Goal: Information Seeking & Learning: Learn about a topic

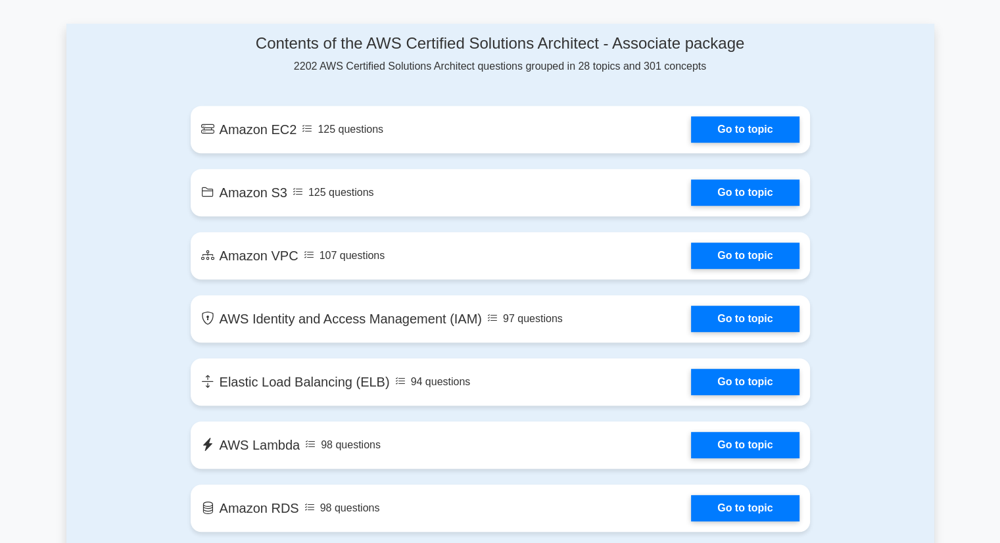
scroll to position [701, 0]
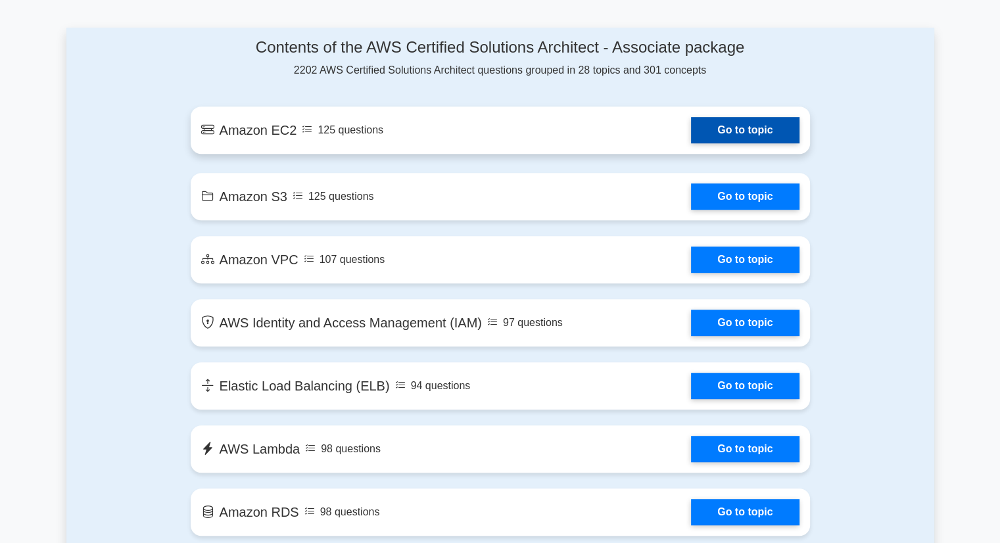
click at [729, 135] on link "Go to topic" at bounding box center [745, 130] width 108 height 26
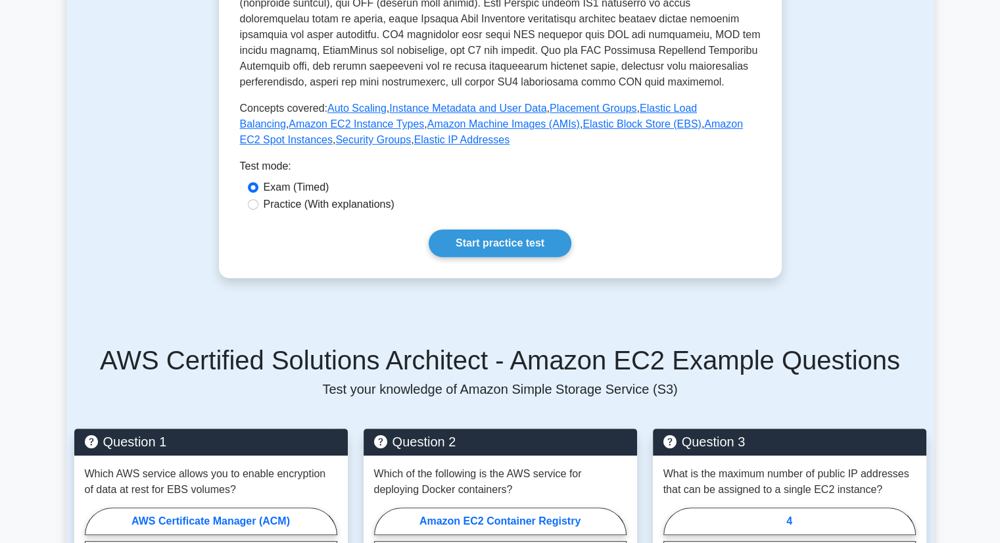
scroll to position [460, 0]
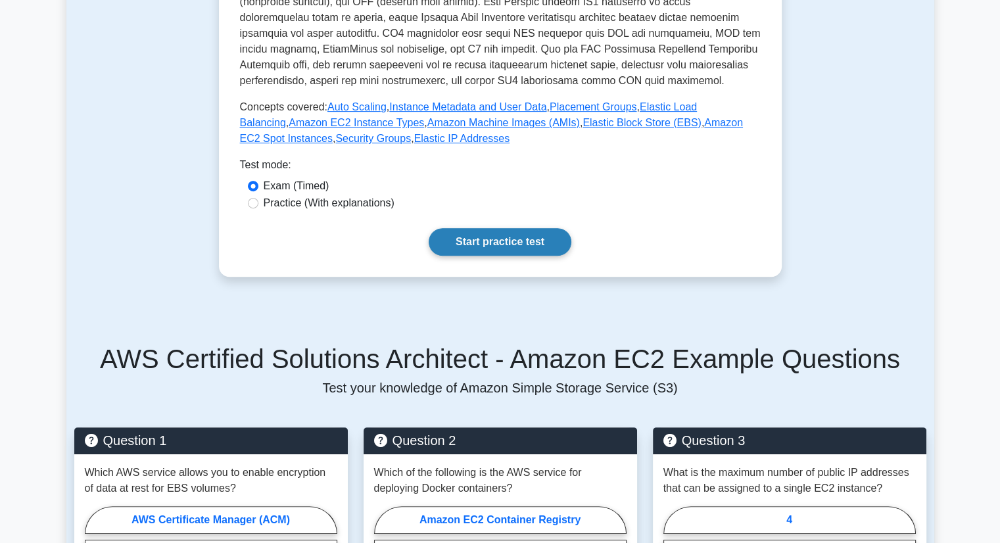
click at [496, 245] on link "Start practice test" at bounding box center [500, 242] width 143 height 28
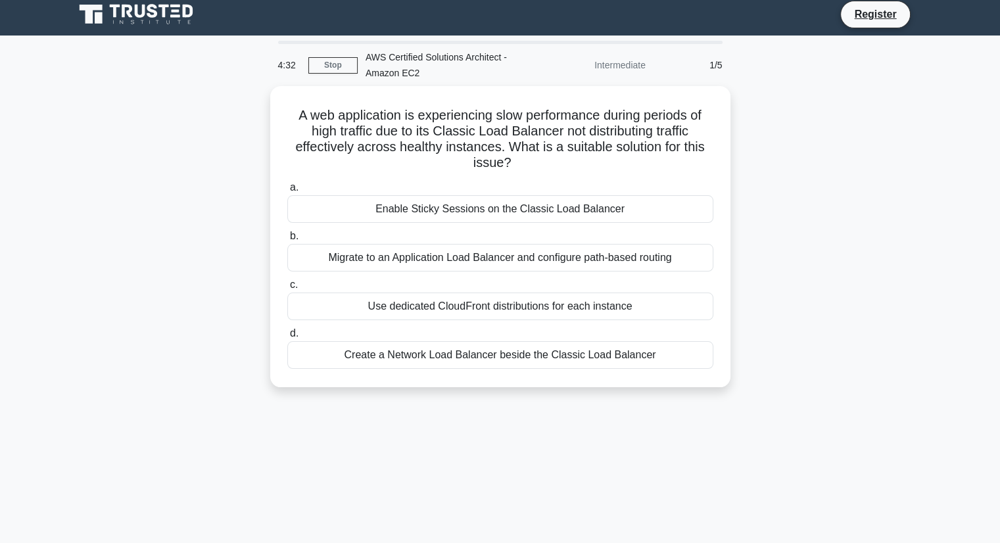
scroll to position [7, 0]
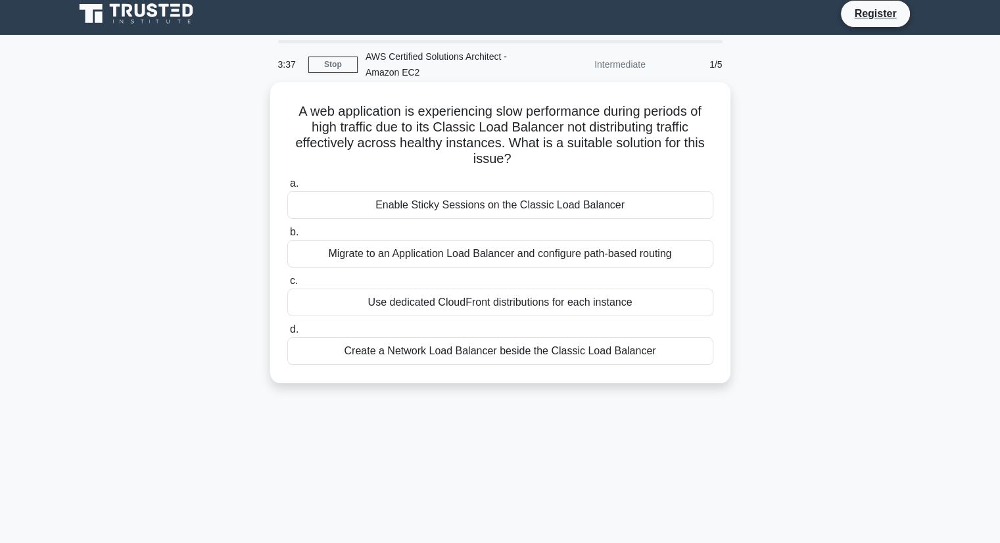
click at [573, 216] on div "Enable Sticky Sessions on the Classic Load Balancer" at bounding box center [500, 205] width 426 height 28
click at [287, 188] on input "a. Enable Sticky Sessions on the Classic Load Balancer" at bounding box center [287, 183] width 0 height 9
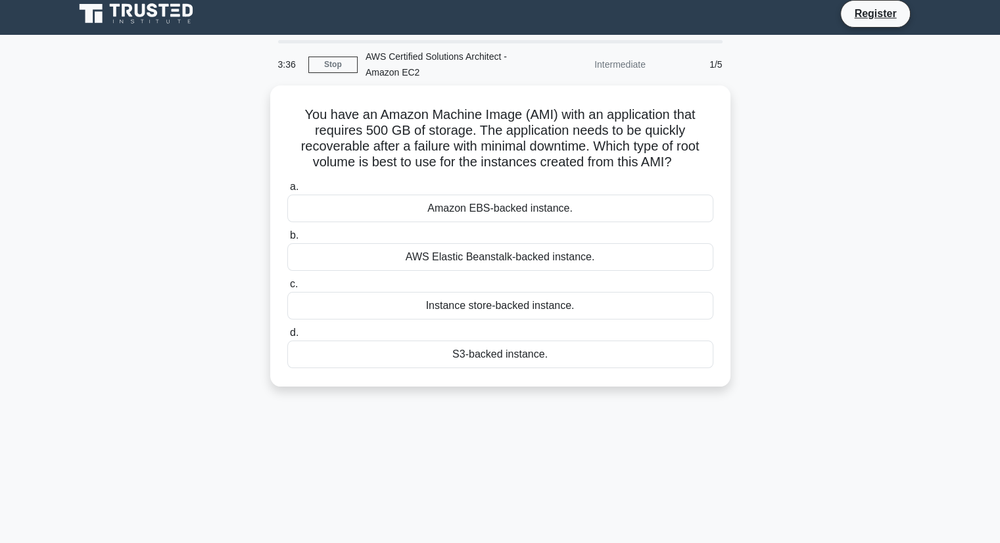
scroll to position [0, 0]
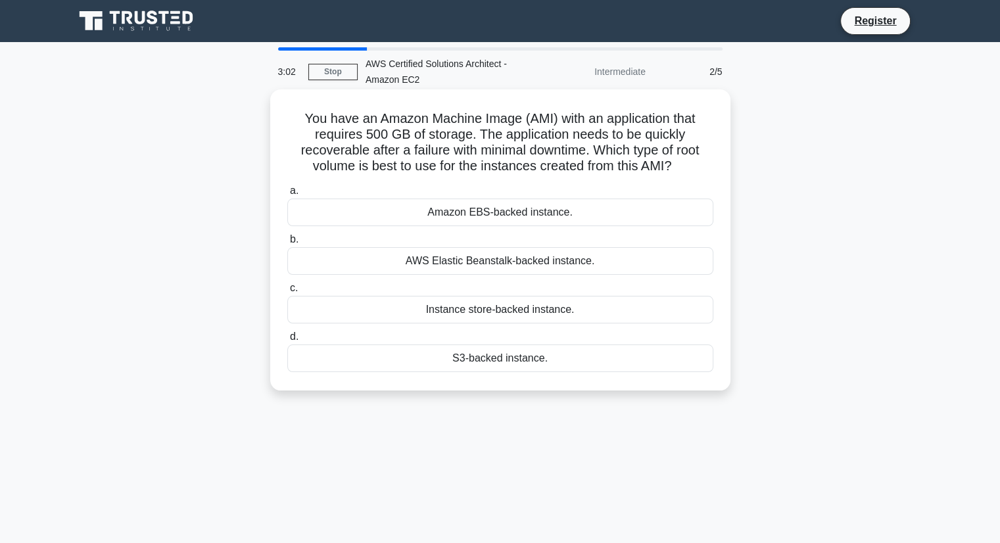
click at [634, 237] on label "b. AWS Elastic Beanstalk-backed instance." at bounding box center [500, 252] width 426 height 43
click at [287, 237] on input "b. AWS Elastic Beanstalk-backed instance." at bounding box center [287, 239] width 0 height 9
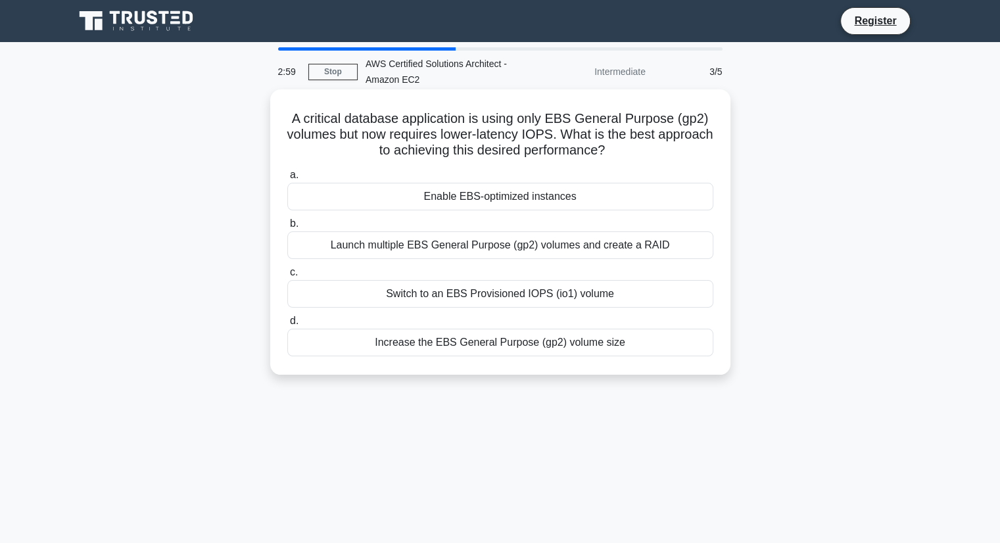
click at [598, 248] on div "Launch multiple EBS General Purpose (gp2) volumes and create a RAID" at bounding box center [500, 245] width 426 height 28
click at [287, 228] on input "b. Launch multiple EBS General Purpose (gp2) volumes and create a RAID" at bounding box center [287, 224] width 0 height 9
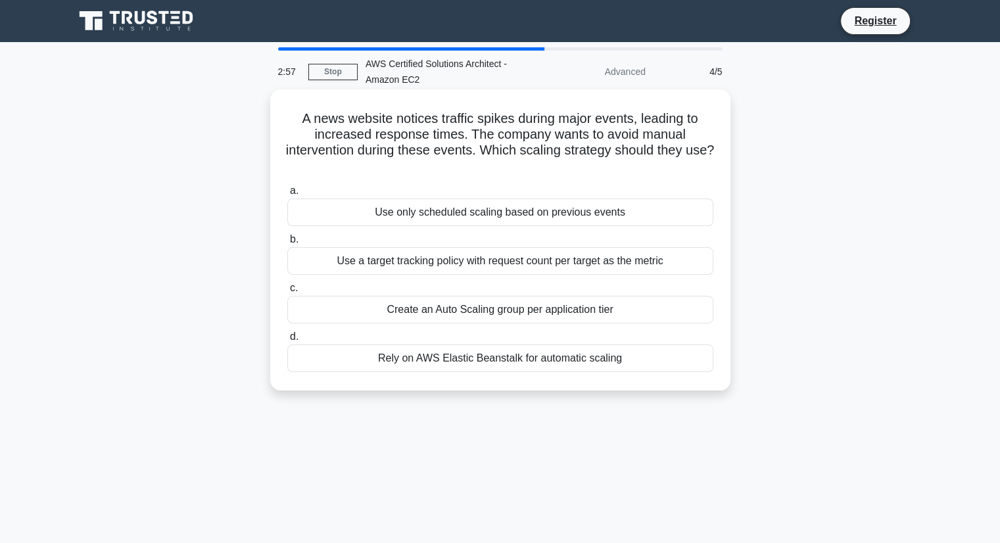
click at [586, 256] on div "Use a target tracking policy with request count per target as the metric" at bounding box center [500, 261] width 426 height 28
click at [287, 244] on input "b. Use a target tracking policy with request count per target as the metric" at bounding box center [287, 239] width 0 height 9
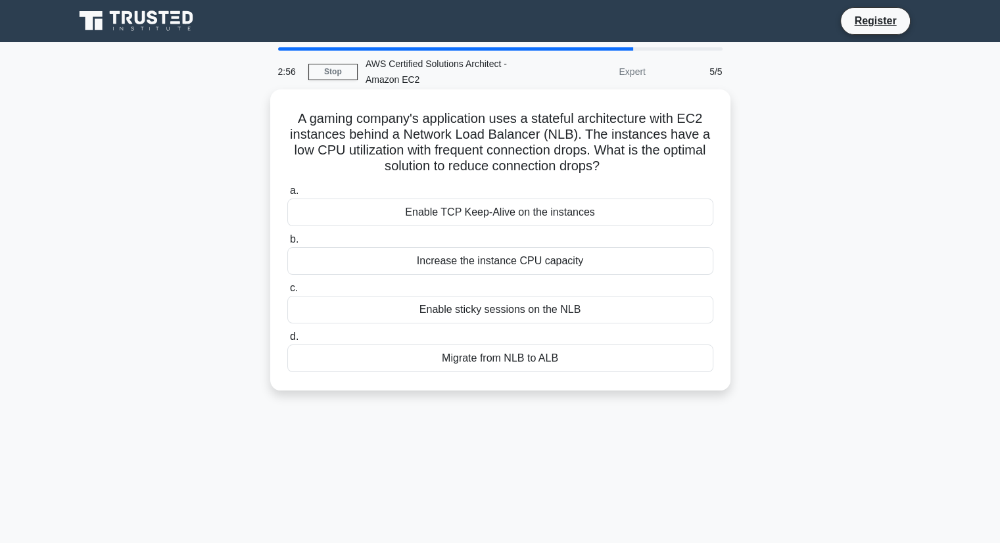
click at [578, 269] on div "Increase the instance CPU capacity" at bounding box center [500, 261] width 426 height 28
click at [287, 244] on input "b. Increase the instance CPU capacity" at bounding box center [287, 239] width 0 height 9
